Goal: Manage account settings: Manage account settings

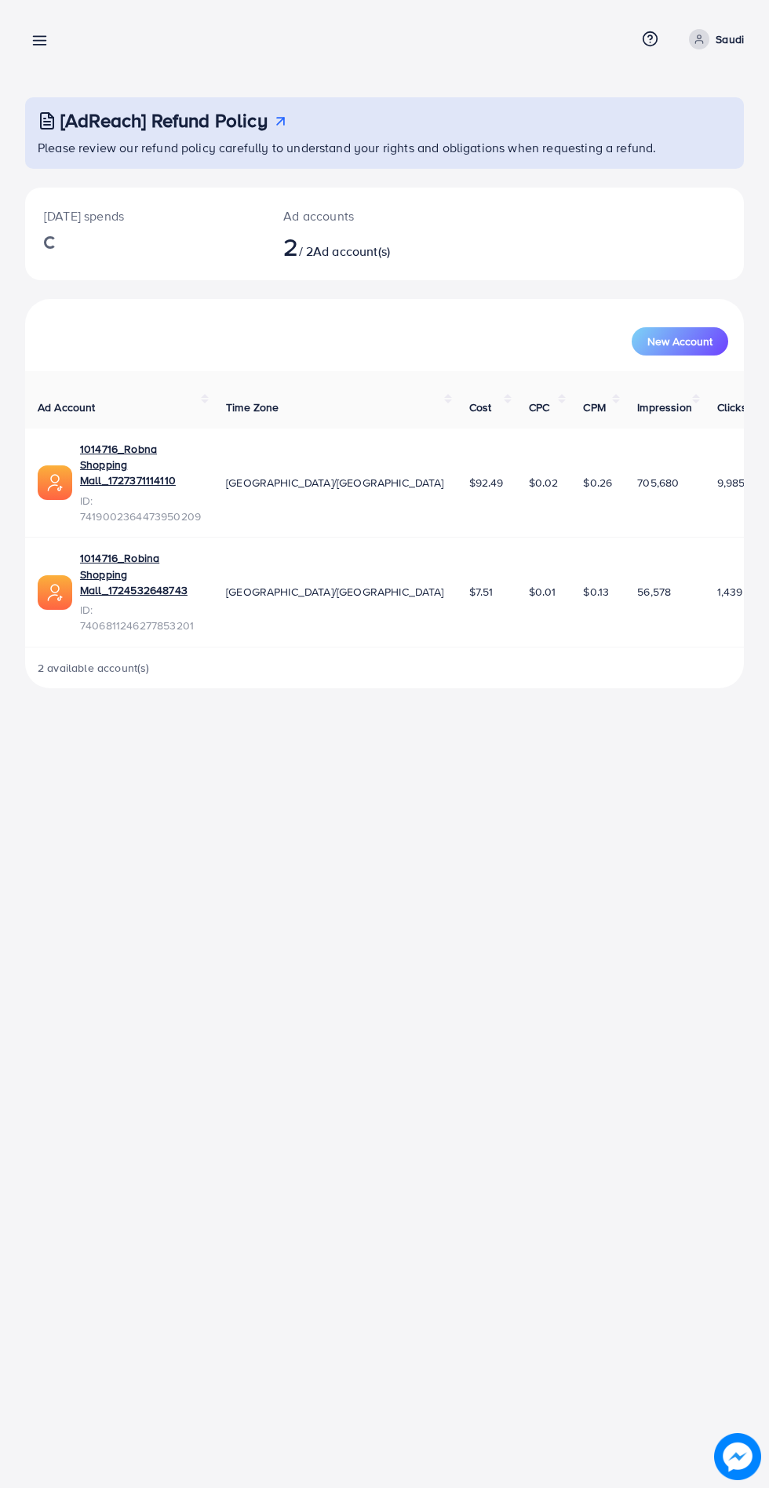
click at [703, 47] on span at bounding box center [699, 39] width 20 height 20
click at [679, 107] on link "Profile" at bounding box center [668, 93] width 149 height 35
select select "********"
select select "*********"
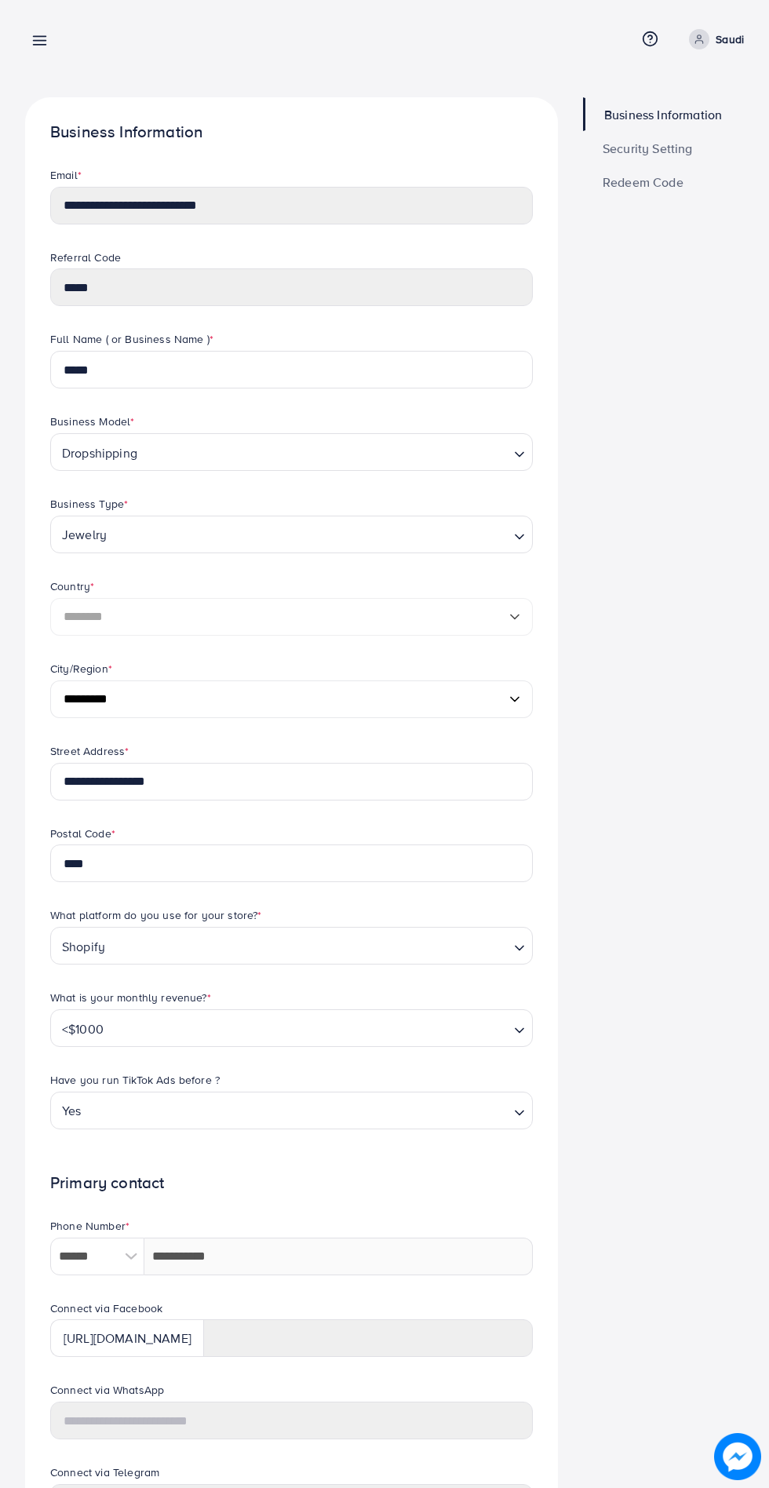
scroll to position [24, 0]
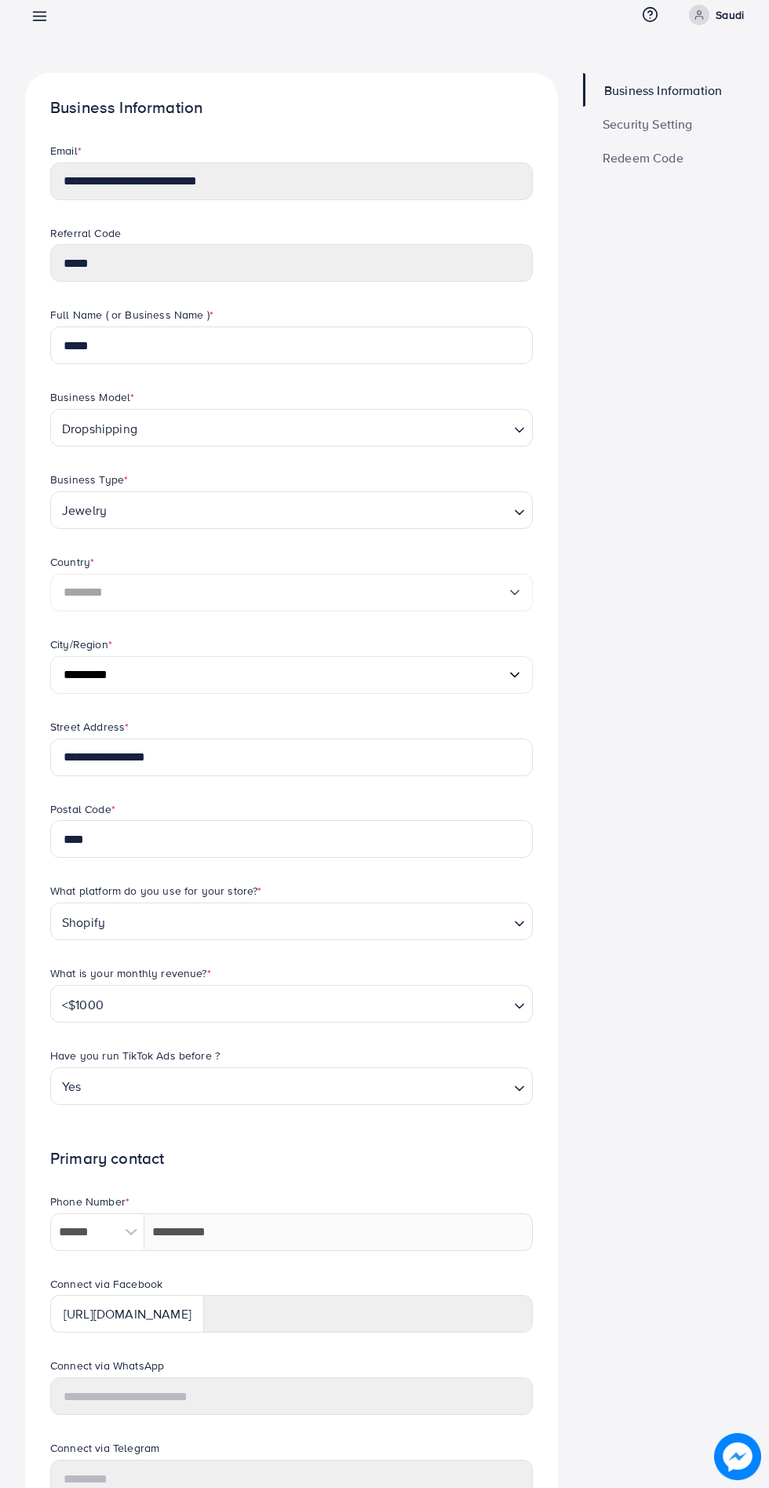
click at [670, 122] on span "Security Setting" at bounding box center [648, 124] width 90 height 13
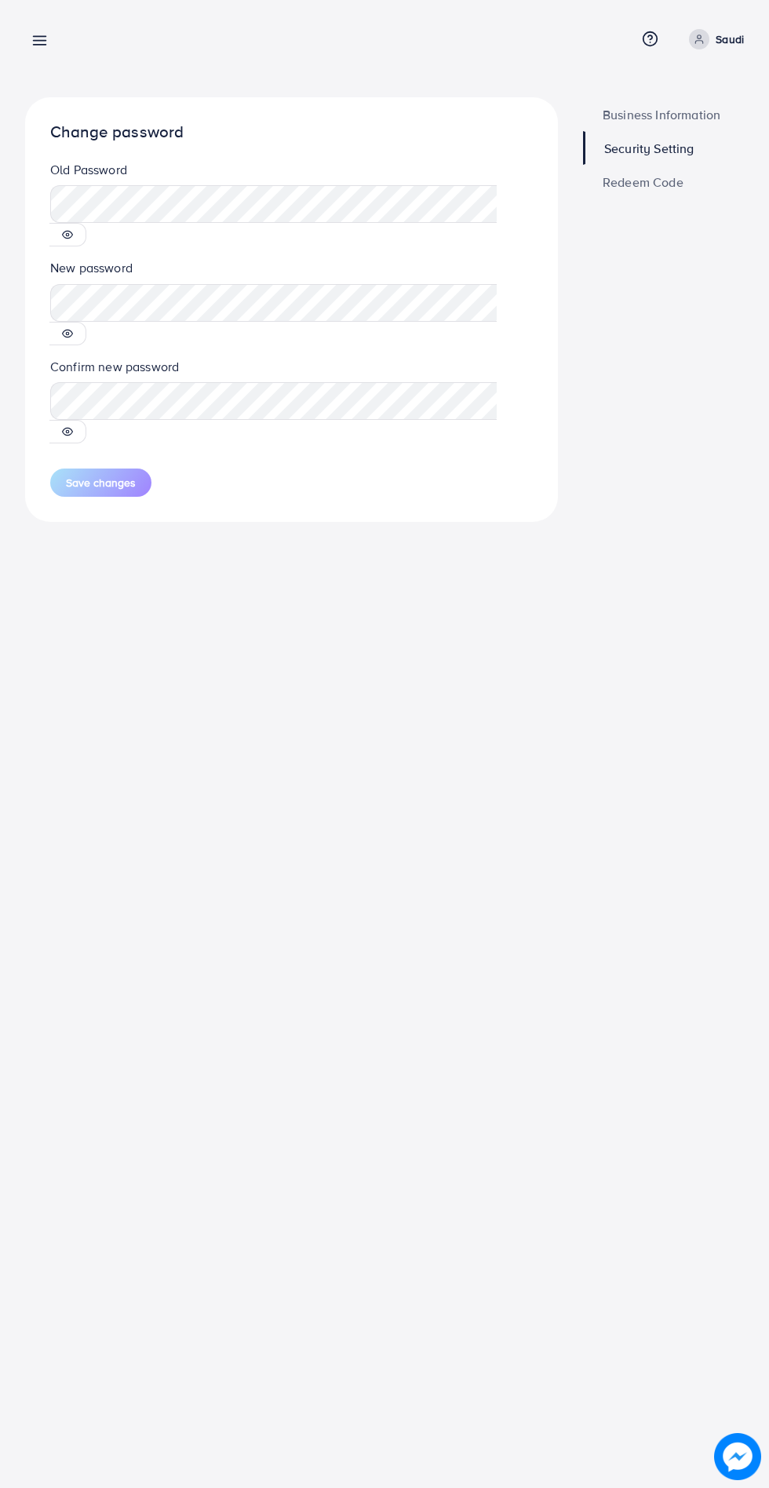
click at [73, 229] on icon at bounding box center [67, 234] width 11 height 11
click at [73, 328] on icon at bounding box center [67, 333] width 11 height 11
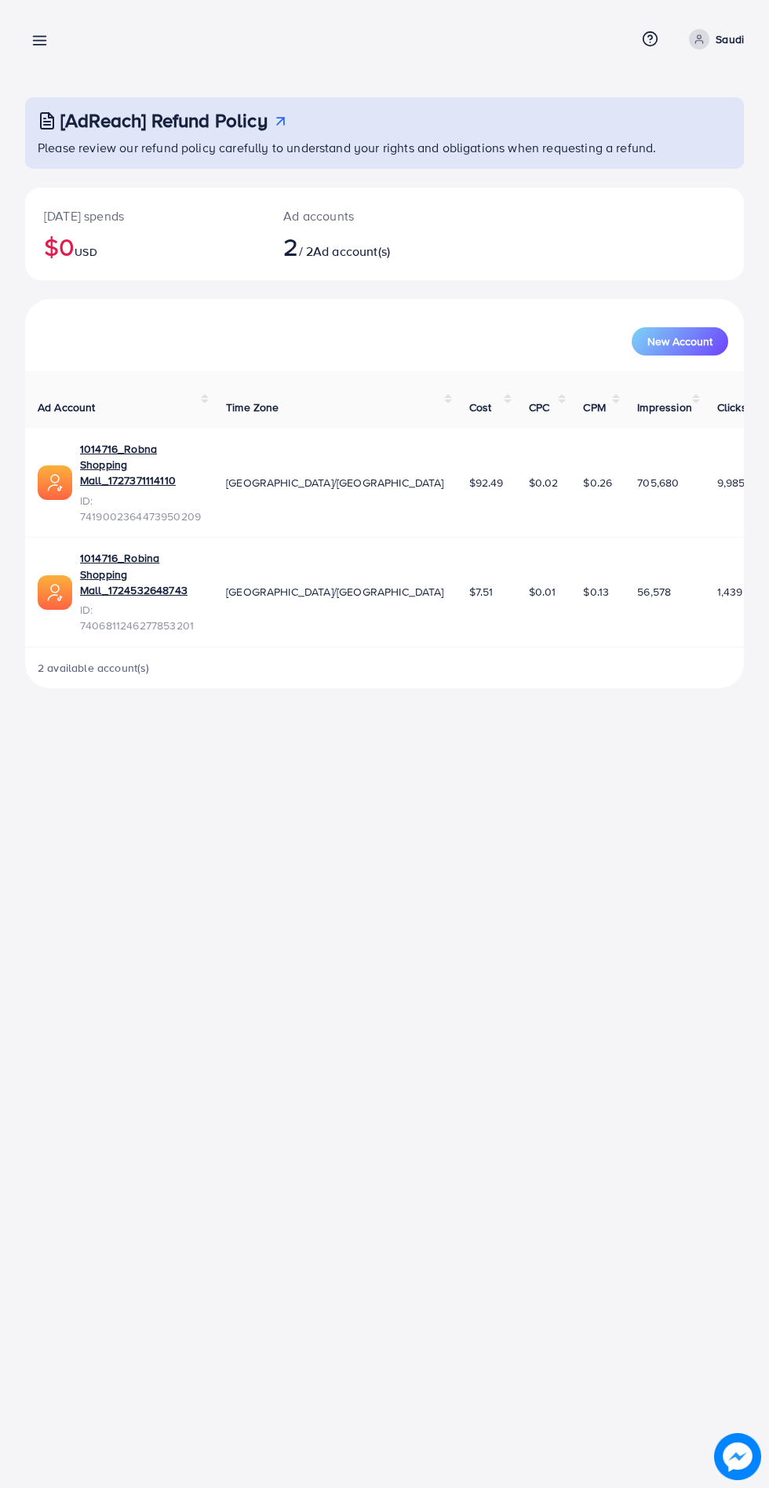
click at [702, 37] on icon at bounding box center [699, 39] width 11 height 11
click at [686, 135] on link "Log out" at bounding box center [668, 128] width 149 height 35
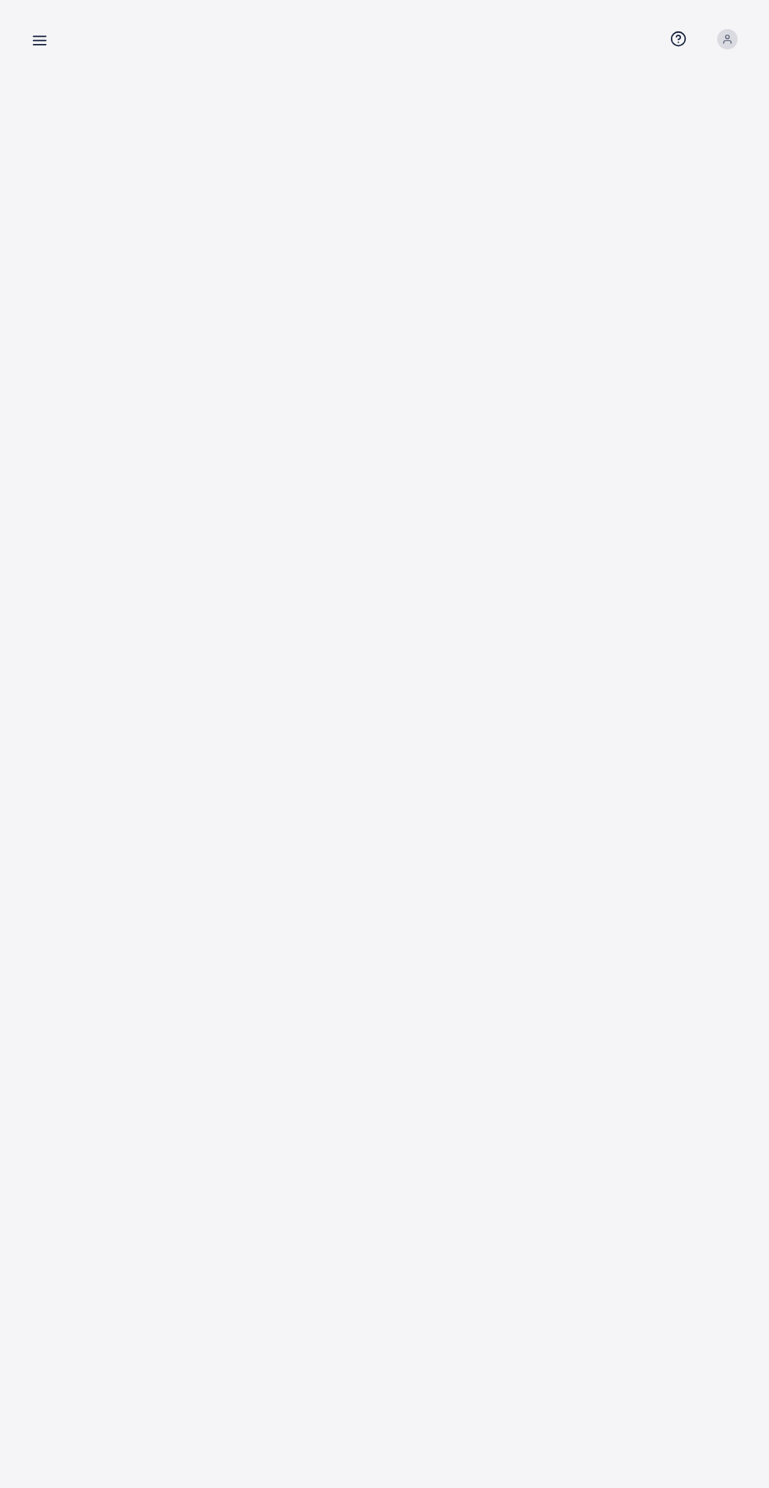
click at [570, 896] on div "Overview Help Center Contact Support Term and policy About Us Profile Log out" at bounding box center [384, 744] width 769 height 1488
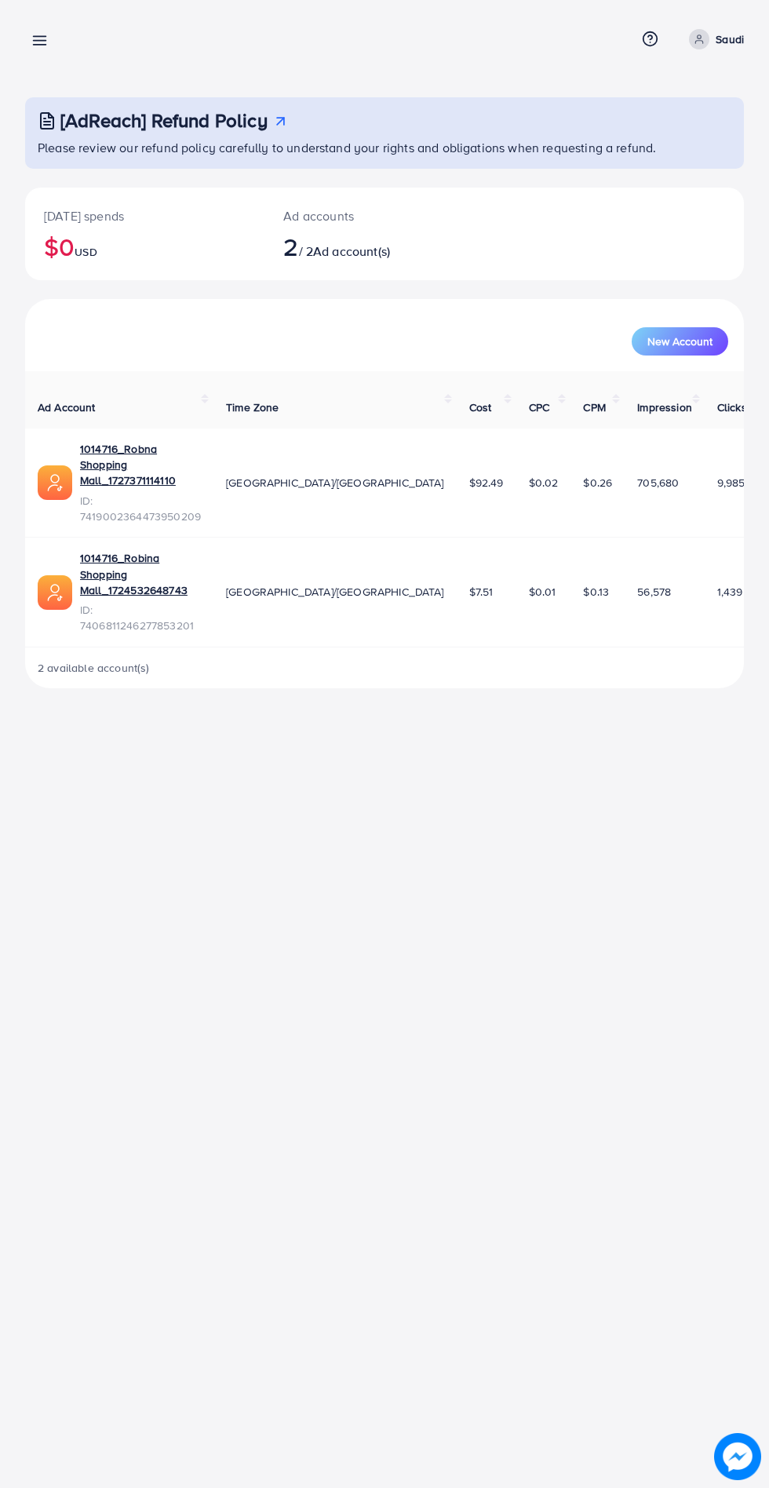
click at [709, 37] on span at bounding box center [699, 39] width 20 height 20
click at [680, 135] on link "Log out" at bounding box center [668, 128] width 149 height 35
